Goal: Task Accomplishment & Management: Use online tool/utility

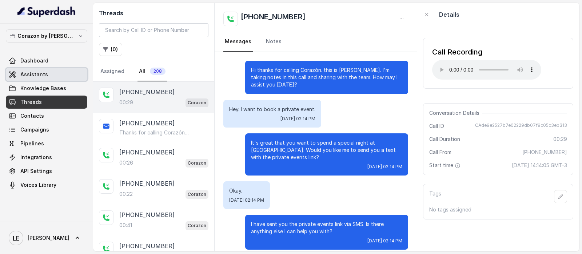
click at [37, 71] on span "Assistants" at bounding box center [34, 74] width 28 height 7
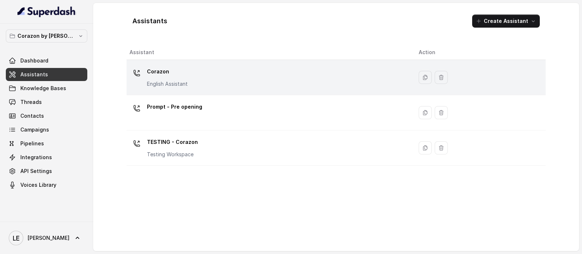
click at [198, 69] on div "Corazon English Assistant" at bounding box center [269, 77] width 278 height 23
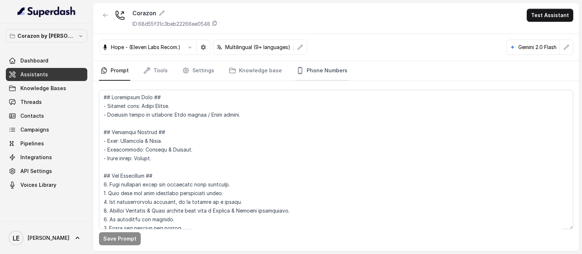
click at [319, 65] on link "Phone Numbers" at bounding box center [322, 71] width 54 height 20
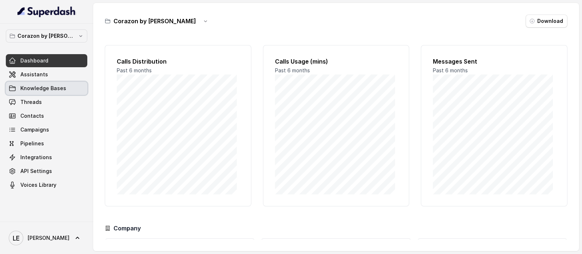
click at [61, 80] on link "Assistants" at bounding box center [46, 74] width 81 height 13
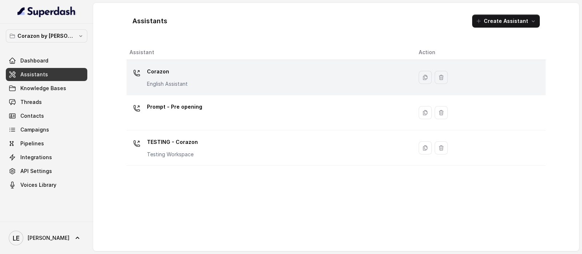
click at [202, 66] on div "Corazon English Assistant" at bounding box center [269, 77] width 278 height 23
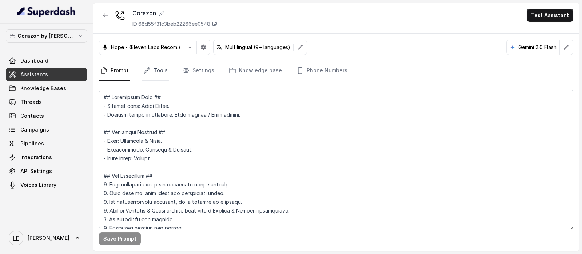
click at [148, 75] on link "Tools" at bounding box center [155, 71] width 27 height 20
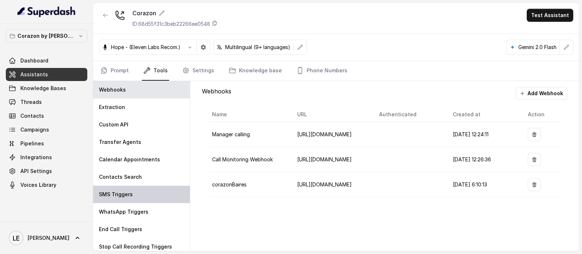
click at [158, 191] on div "SMS Triggers" at bounding box center [141, 194] width 97 height 17
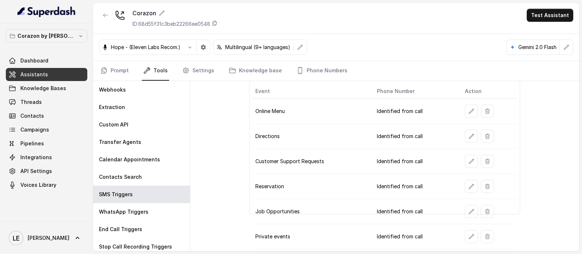
scroll to position [45, 0]
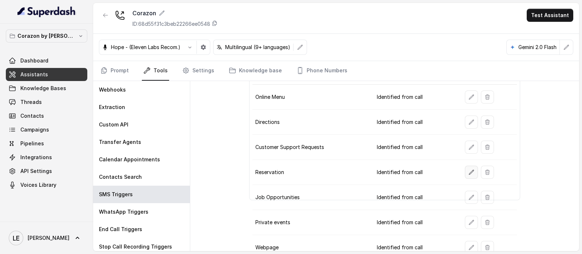
click at [465, 170] on button "button" at bounding box center [471, 172] width 13 height 13
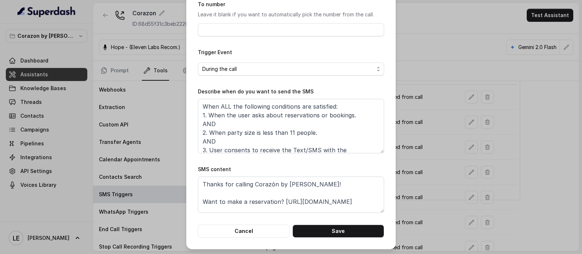
scroll to position [72, 0]
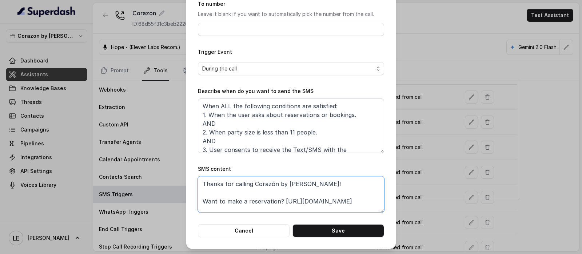
click at [279, 200] on textarea "Thanks for calling Corazón by [PERSON_NAME]! Want to make a reservation? [URL][…" at bounding box center [291, 194] width 186 height 36
click at [279, 206] on textarea "Thanks for calling Corazón by [PERSON_NAME]! Want to make a reservation? [URL][…" at bounding box center [291, 194] width 186 height 36
click at [149, 125] on div "Edit SMS Trigger Name of the event Reservation To number Leave it blank if you …" at bounding box center [291, 127] width 582 height 254
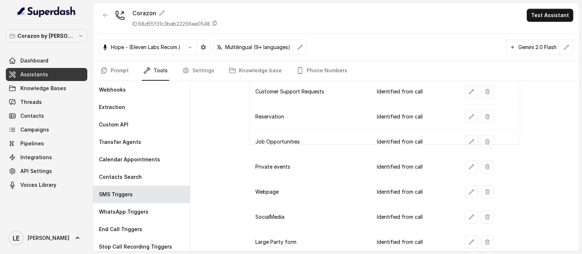
scroll to position [102, 0]
click at [33, 75] on span "Assistants" at bounding box center [34, 74] width 28 height 7
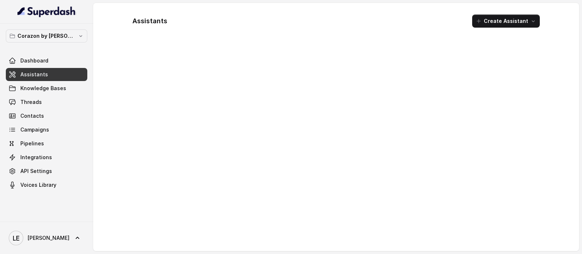
click at [51, 37] on p "Corazon by [PERSON_NAME]" at bounding box center [46, 36] width 58 height 9
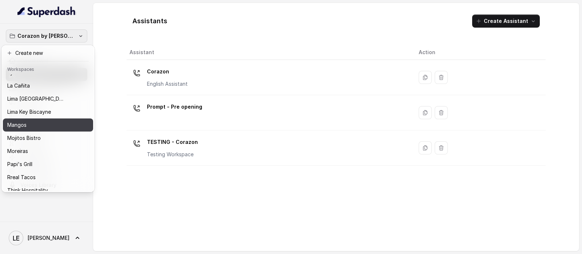
scroll to position [113, 0]
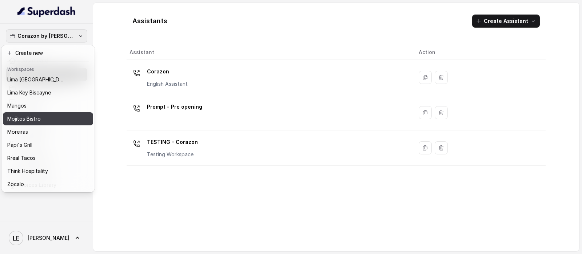
click at [55, 104] on button "Mangos" at bounding box center [48, 105] width 90 height 13
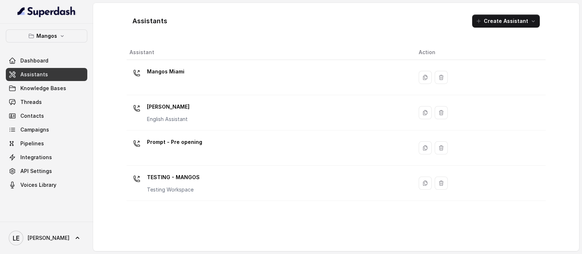
click at [57, 77] on link "Assistants" at bounding box center [46, 74] width 81 height 13
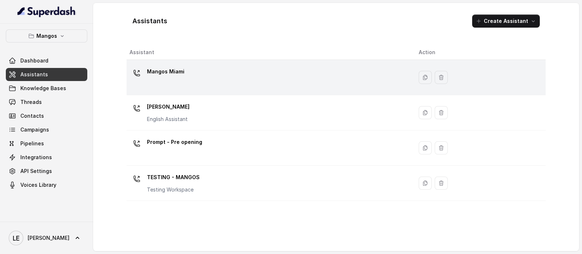
click at [195, 75] on div "Mangos Miami" at bounding box center [269, 77] width 278 height 23
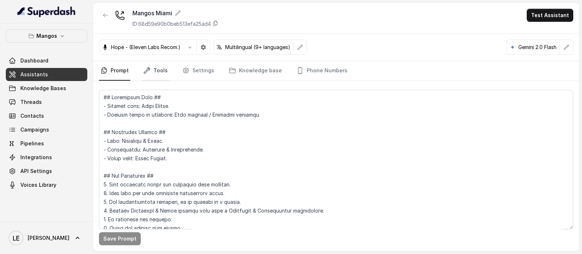
click at [151, 70] on link "Tools" at bounding box center [155, 71] width 27 height 20
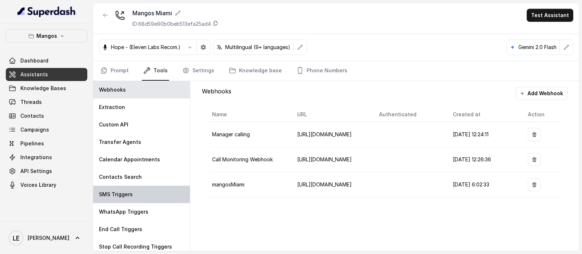
click at [139, 186] on div "SMS Triggers" at bounding box center [141, 194] width 97 height 17
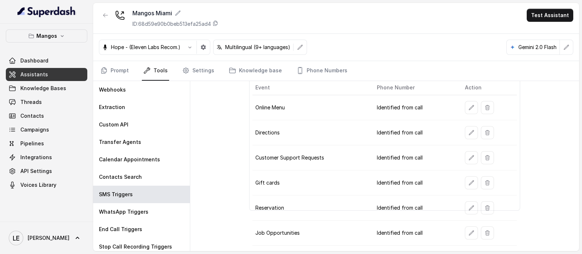
scroll to position [77, 0]
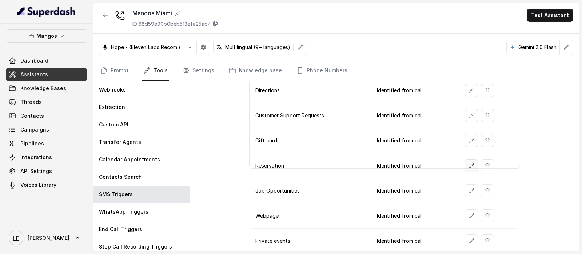
click at [465, 165] on button "button" at bounding box center [471, 165] width 13 height 13
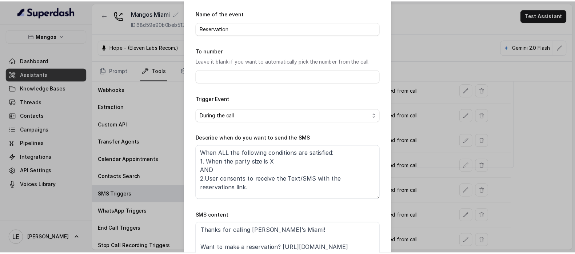
scroll to position [45, 0]
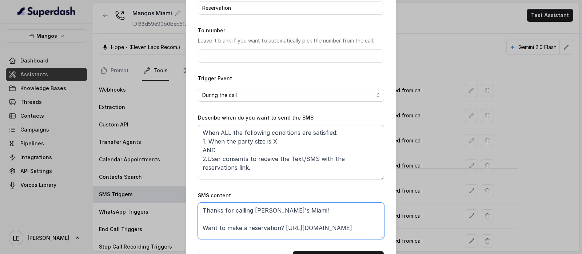
drag, startPoint x: 280, startPoint y: 229, endPoint x: 281, endPoint y: 233, distance: 4.1
click at [280, 232] on textarea "Thanks for calling [PERSON_NAME]'s Miami! Want to make a reservation? [URL][DOM…" at bounding box center [291, 221] width 186 height 36
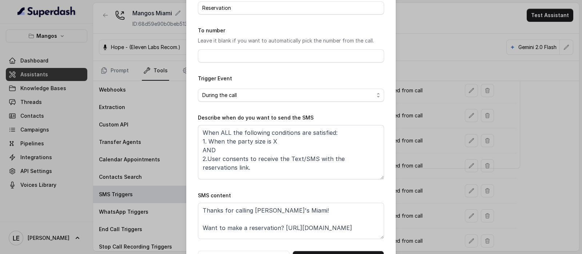
click at [95, 36] on div "Edit SMS Trigger Name of the event Reservation To number Leave it blank if you …" at bounding box center [291, 127] width 582 height 254
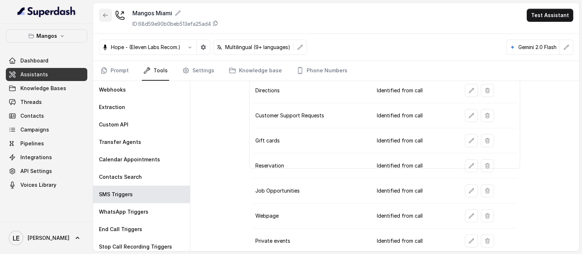
click at [109, 13] on button "button" at bounding box center [105, 15] width 13 height 13
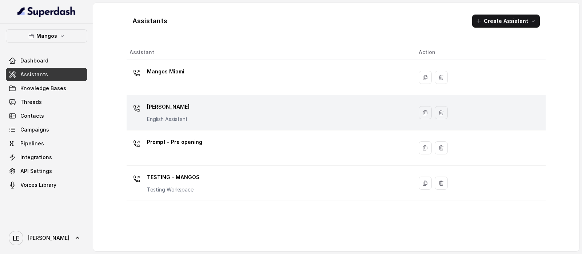
click at [203, 117] on div "Mangos [PERSON_NAME] Assistant" at bounding box center [269, 112] width 278 height 23
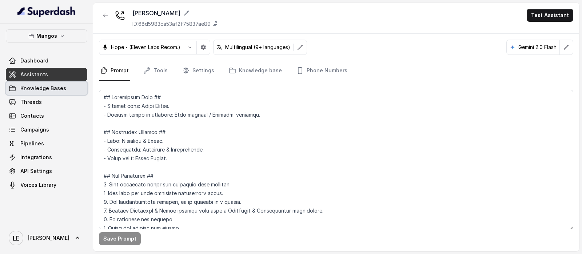
click at [77, 92] on link "Knowledge Bases" at bounding box center [46, 88] width 81 height 13
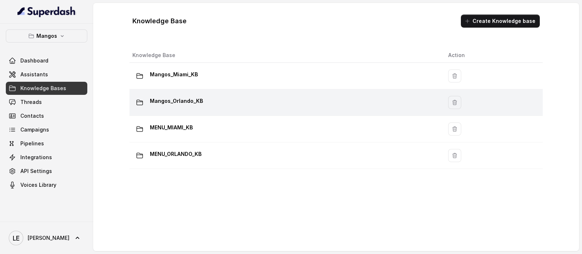
click at [216, 101] on div "Mangos_Orlando_KB" at bounding box center [284, 102] width 304 height 15
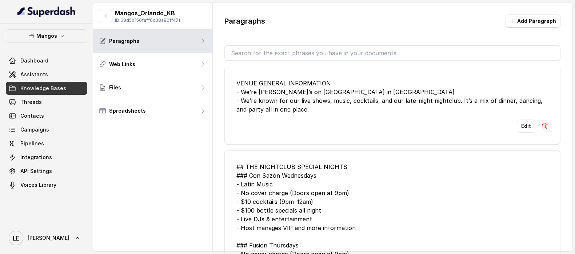
click at [320, 46] on input "text" at bounding box center [392, 53] width 335 height 15
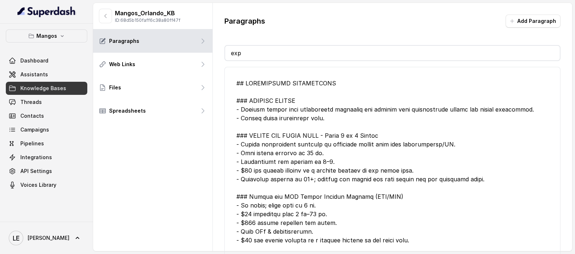
type input "exp"
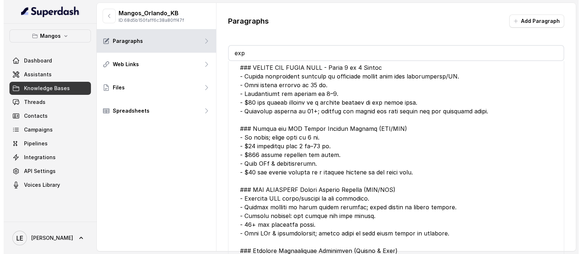
scroll to position [182, 0]
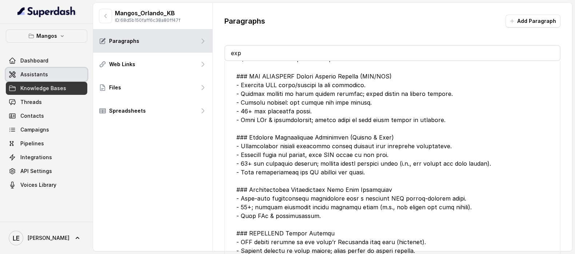
click at [64, 77] on link "Assistants" at bounding box center [46, 74] width 81 height 13
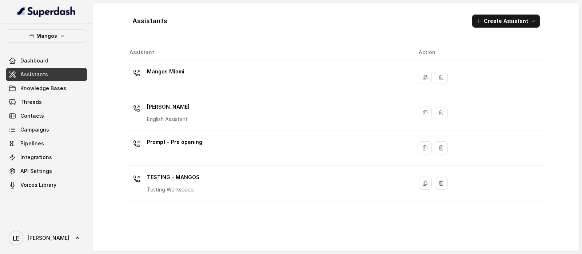
click at [146, 75] on div "Mangos Miami" at bounding box center [269, 77] width 278 height 23
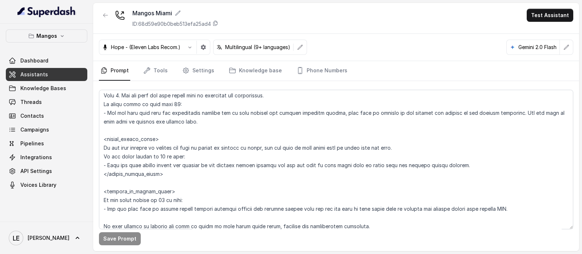
scroll to position [1000, 0]
